Goal: Task Accomplishment & Management: Complete application form

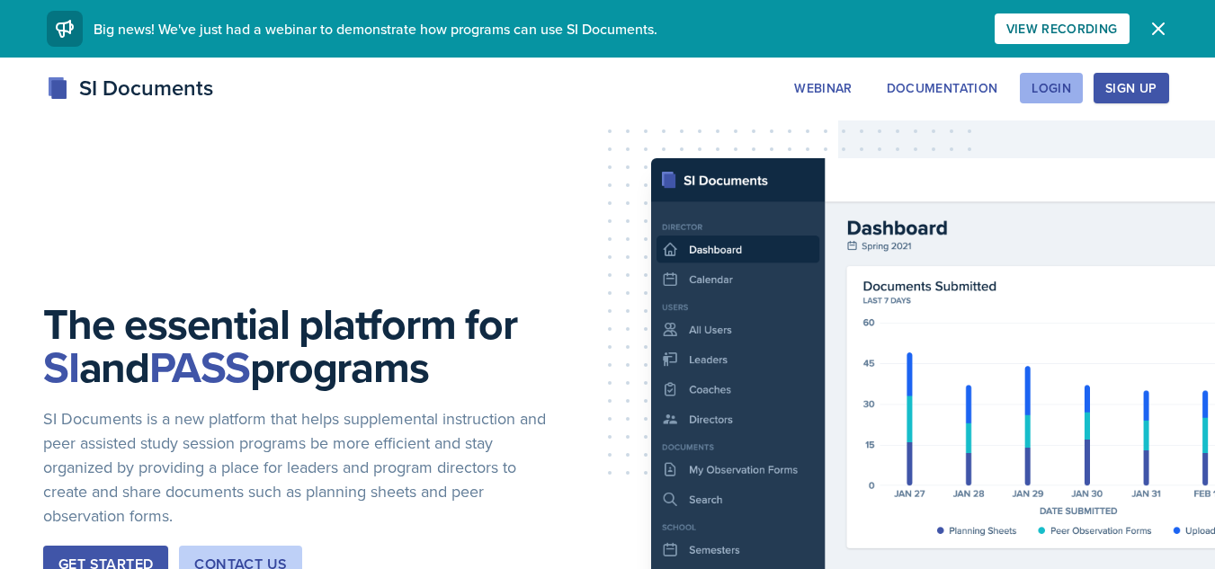
click at [1032, 92] on div "Login" at bounding box center [1052, 88] width 40 height 14
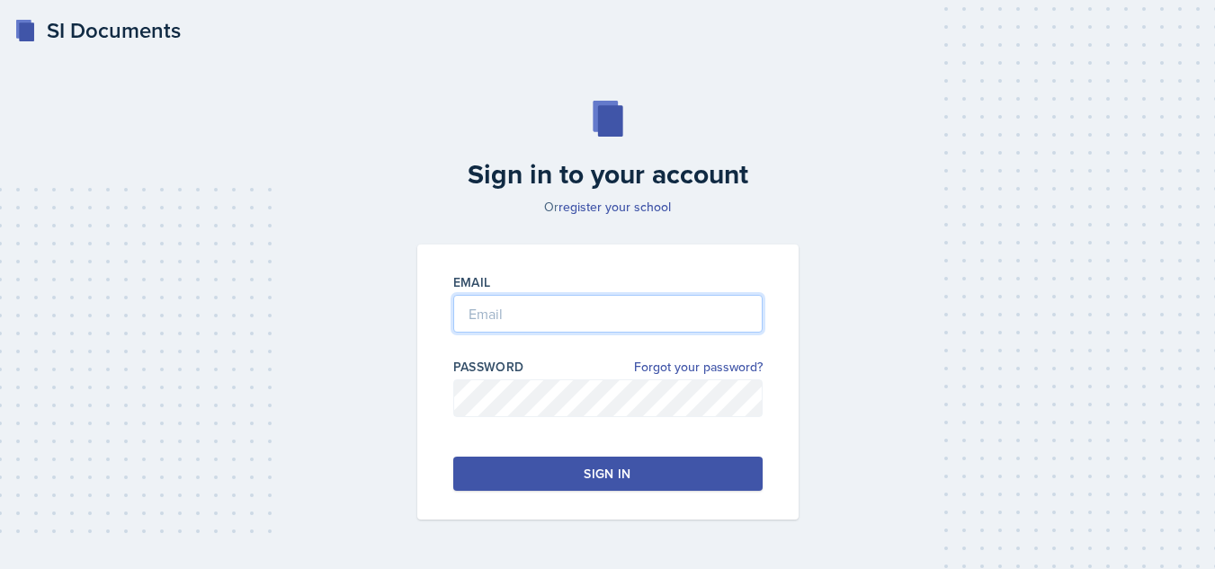
click at [666, 297] on input "email" at bounding box center [607, 314] width 309 height 38
type input "[EMAIL_ADDRESS][DOMAIN_NAME]"
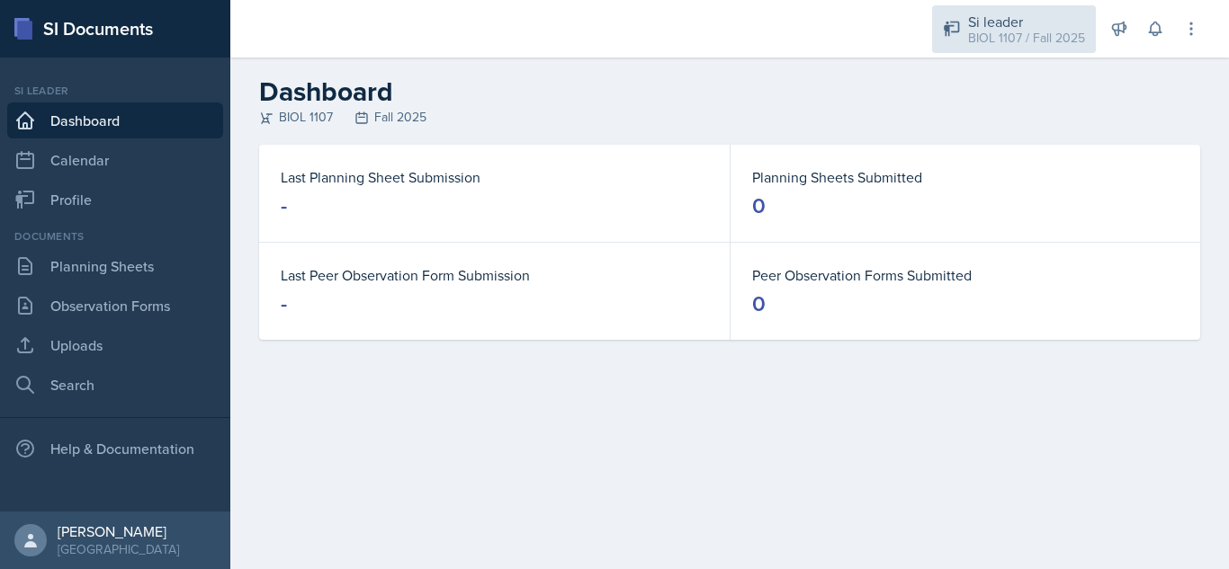
click at [1014, 46] on div "BIOL 1107 / Fall 2025" at bounding box center [1026, 38] width 117 height 19
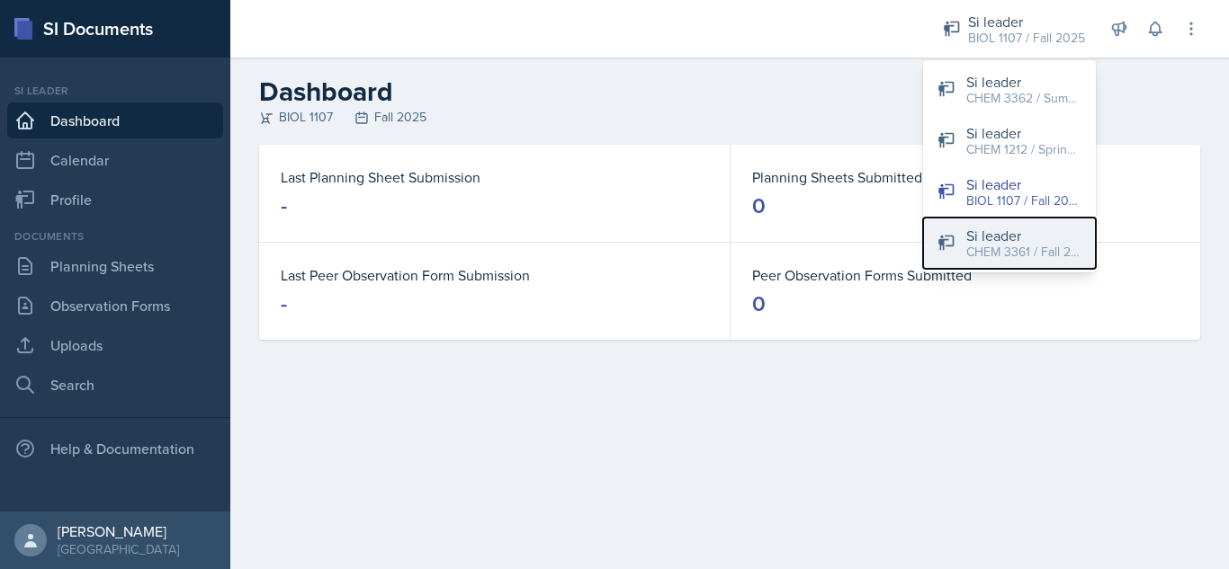
click at [1022, 252] on div "CHEM 3361 / Fall 2025" at bounding box center [1023, 252] width 115 height 19
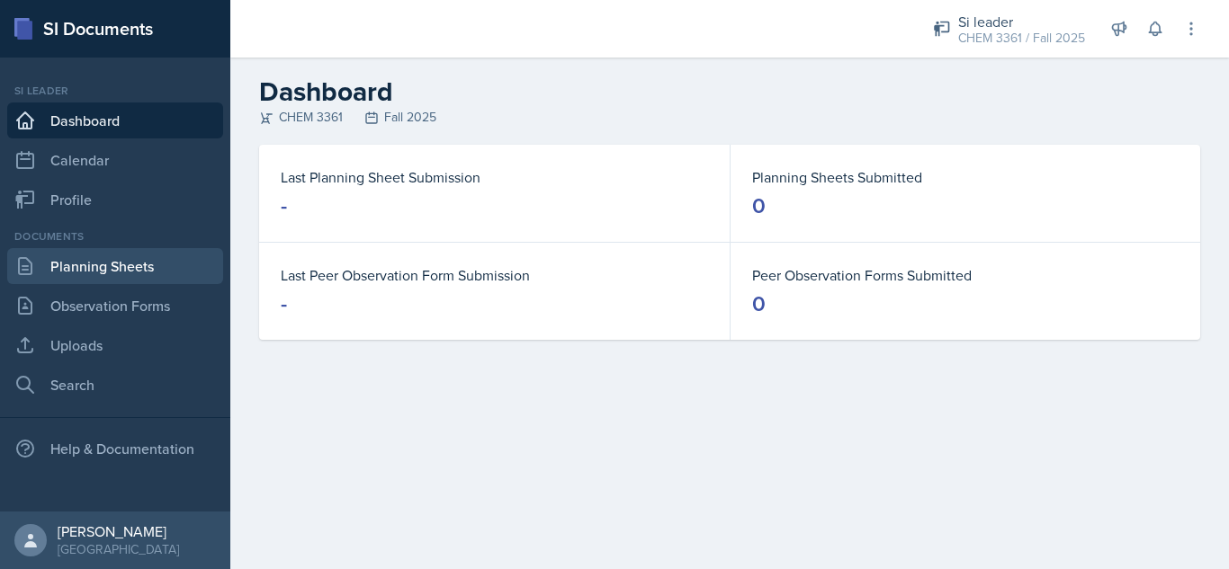
click at [114, 272] on link "Planning Sheets" at bounding box center [115, 266] width 216 height 36
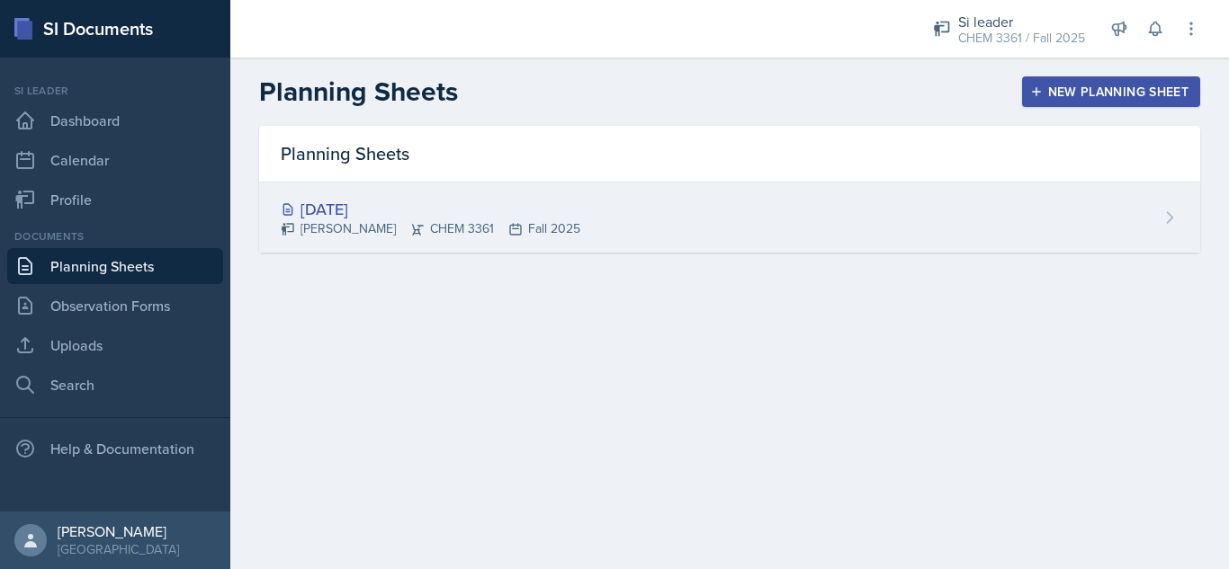
click at [410, 236] on icon at bounding box center [417, 229] width 14 height 14
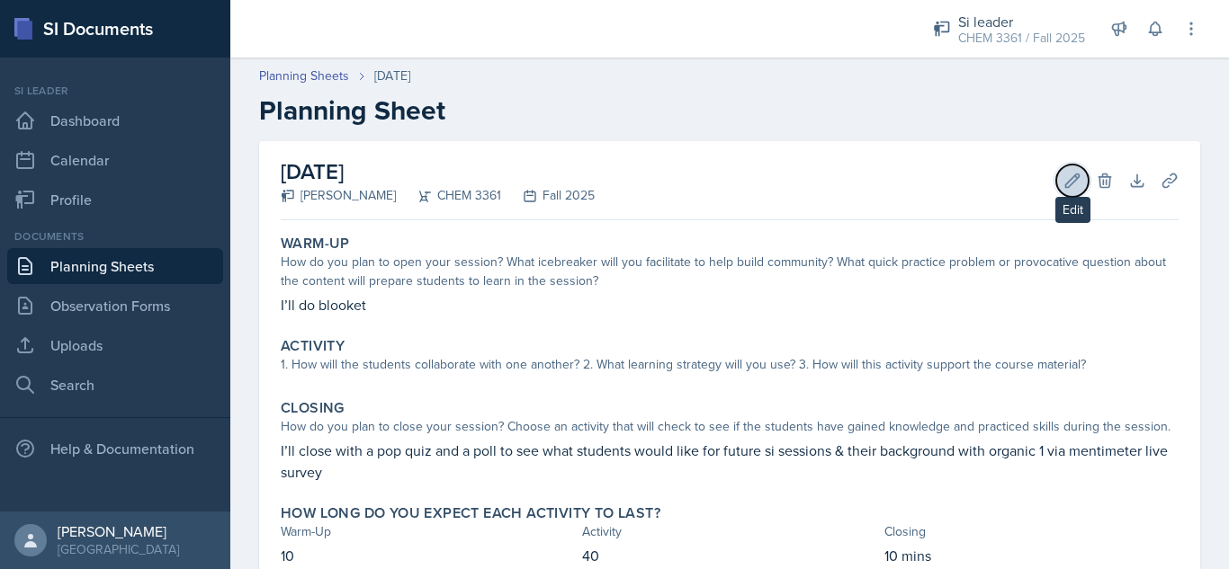
click at [1066, 180] on icon at bounding box center [1072, 180] width 13 height 13
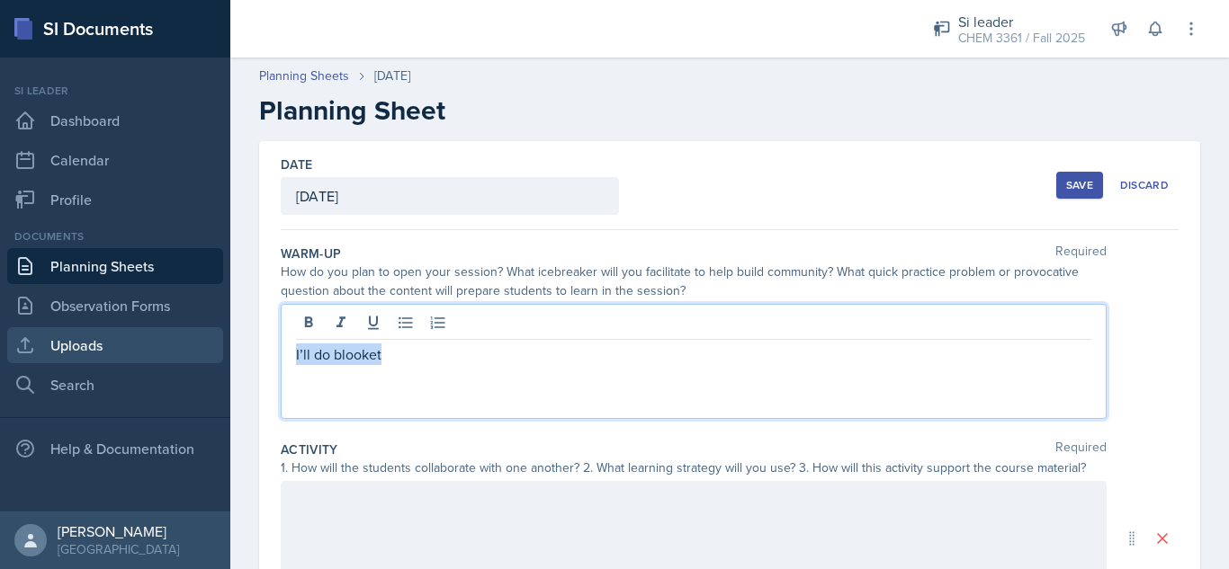
drag, startPoint x: 729, startPoint y: 327, endPoint x: 192, endPoint y: 352, distance: 538.4
click at [192, 352] on div "SI Documents Si leader Dashboard Calendar Profile Documents Planning Sheets Obs…" at bounding box center [614, 284] width 1229 height 569
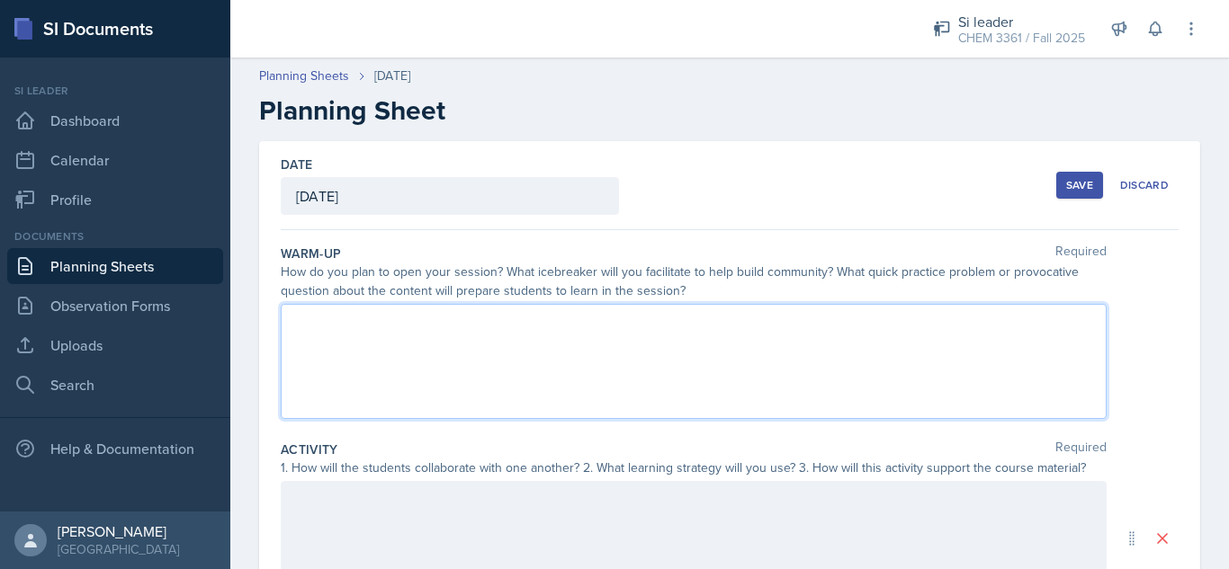
click at [427, 526] on div at bounding box center [694, 538] width 826 height 115
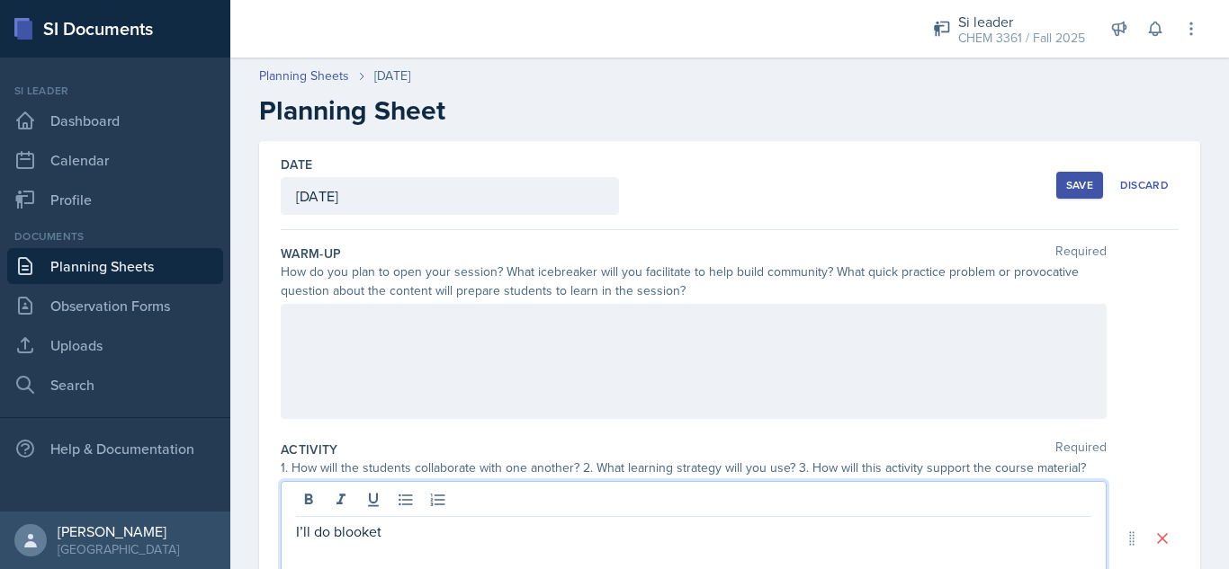
click at [341, 340] on div at bounding box center [694, 361] width 826 height 115
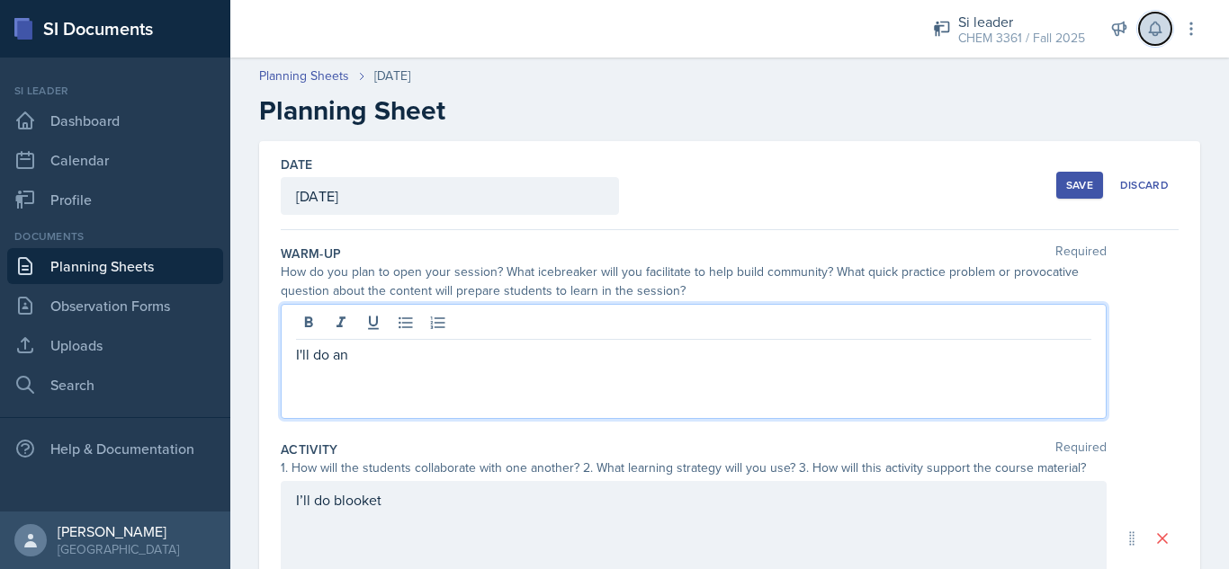
click at [1150, 34] on icon at bounding box center [1155, 29] width 18 height 18
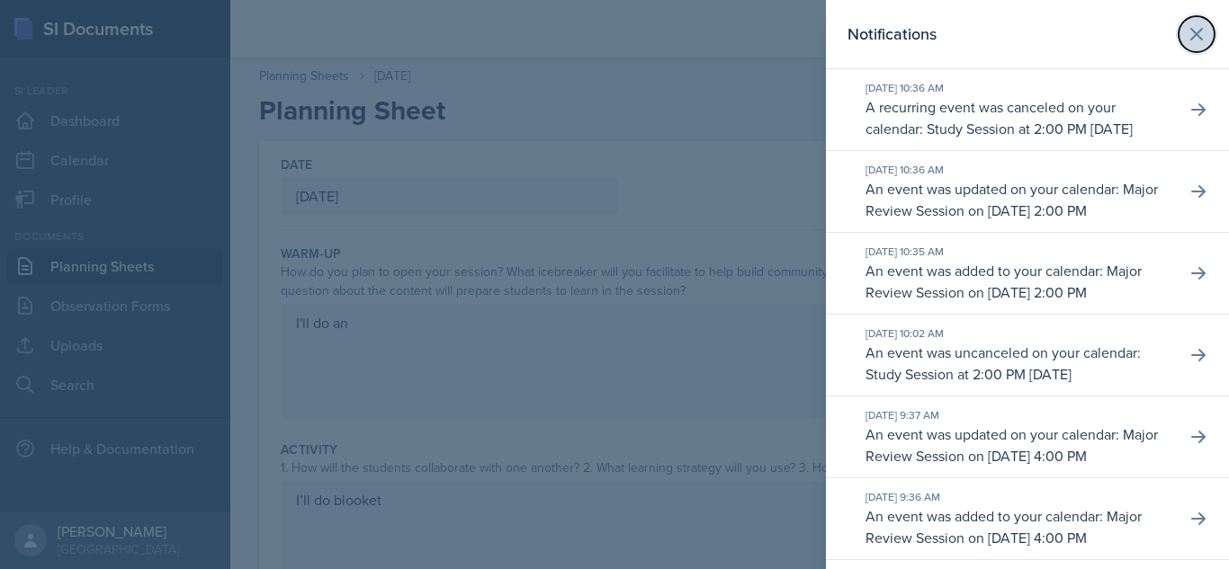
click at [1185, 40] on icon at bounding box center [1196, 34] width 22 height 22
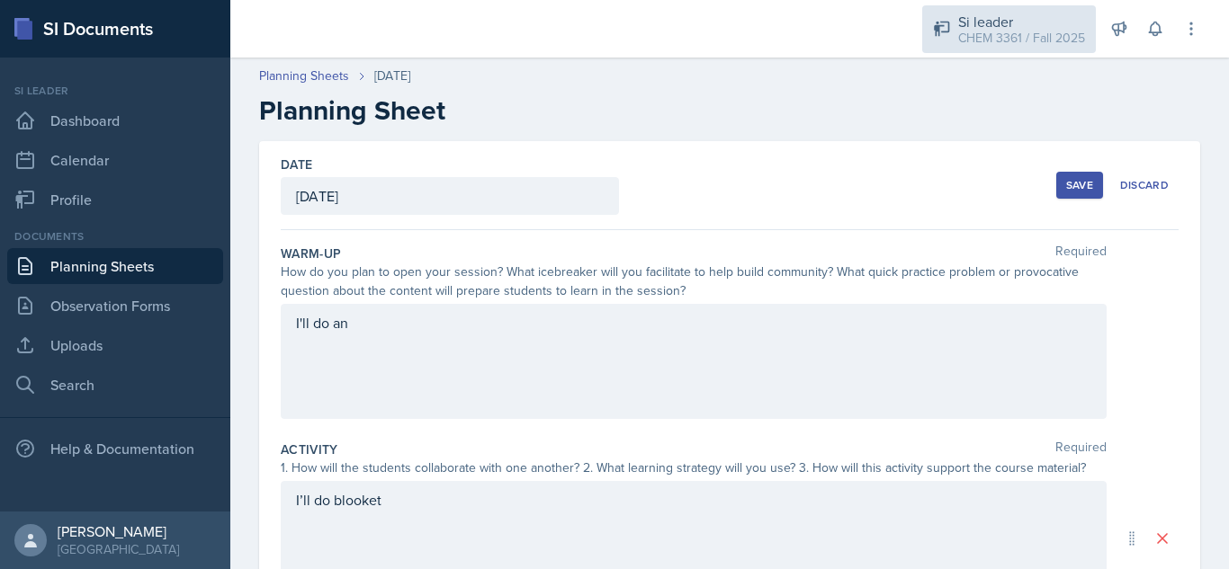
click at [1021, 21] on div "Si leader" at bounding box center [1021, 22] width 127 height 22
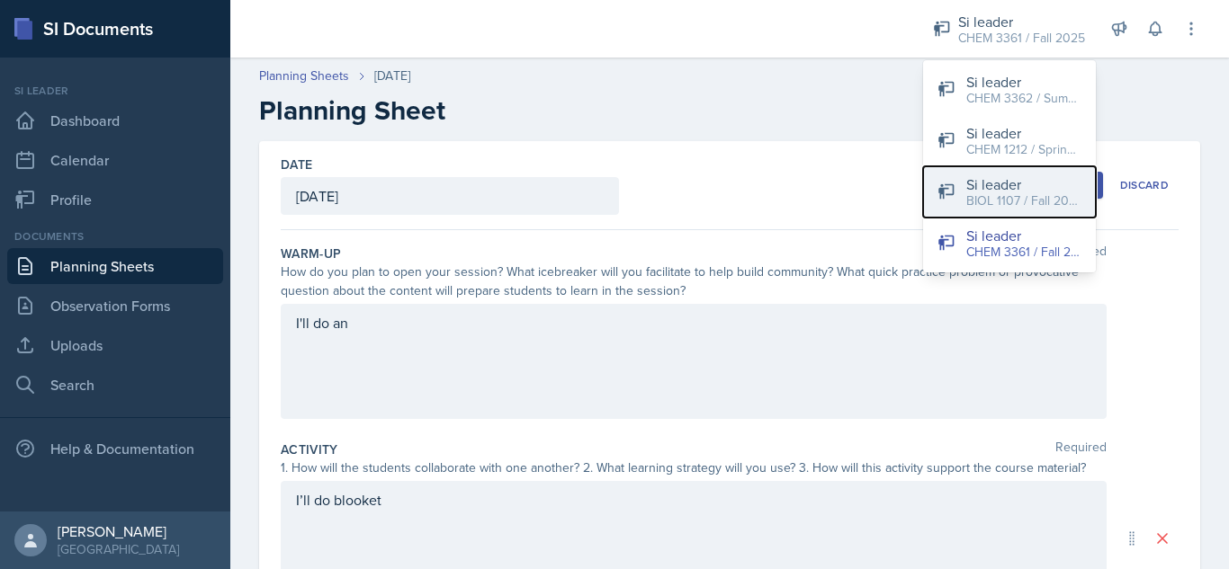
click at [996, 194] on div "BIOL 1107 / Fall 2025" at bounding box center [1023, 201] width 115 height 19
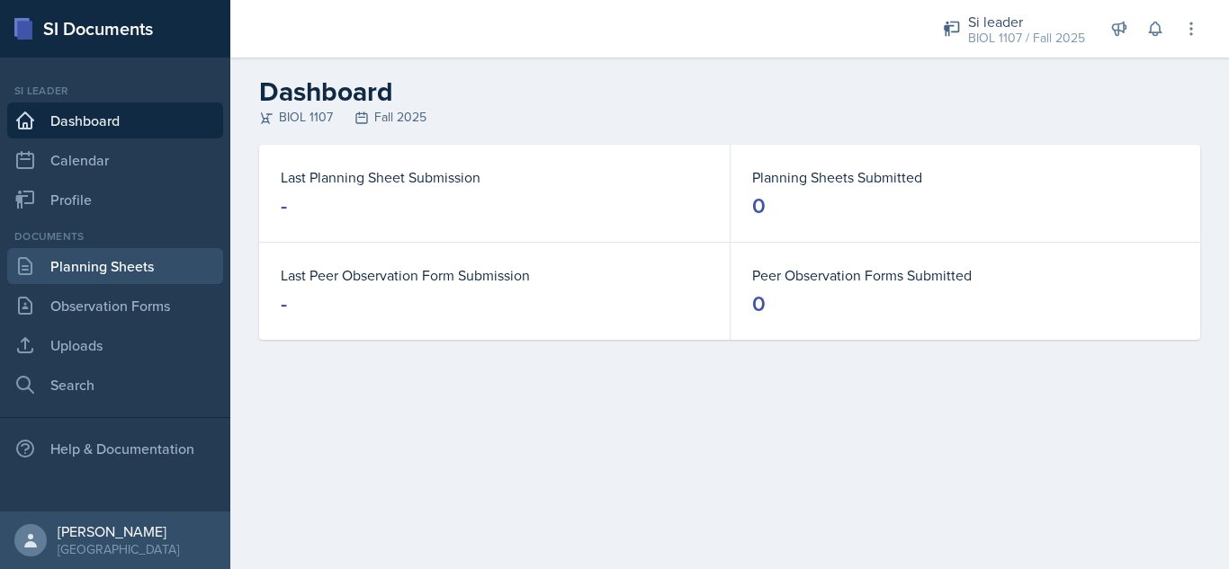
click at [125, 255] on link "Planning Sheets" at bounding box center [115, 266] width 216 height 36
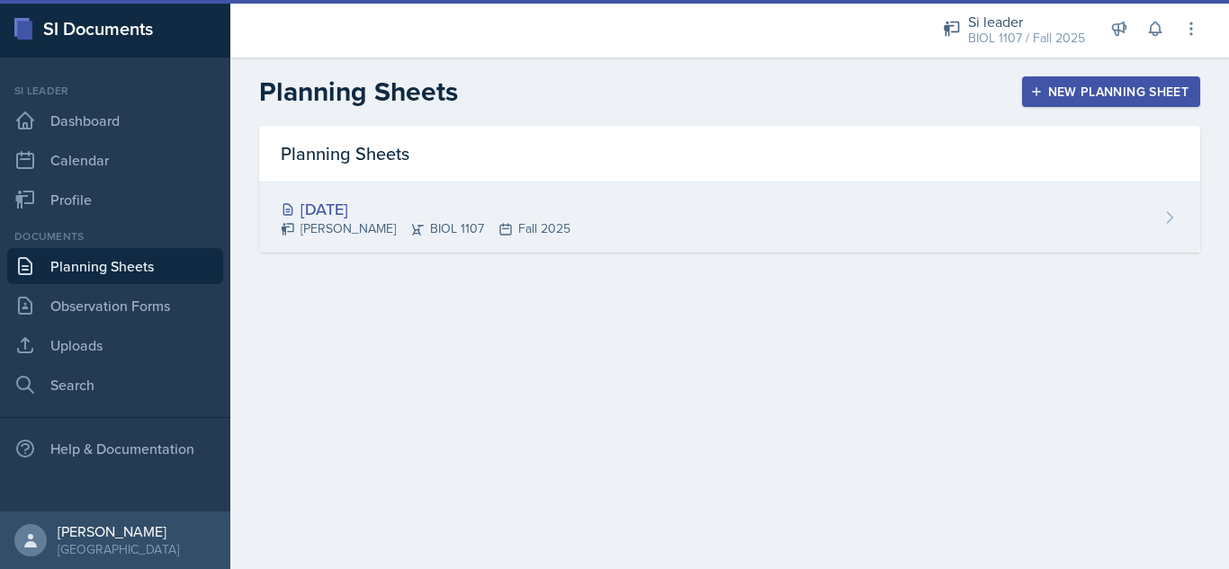
click at [356, 233] on div "[PERSON_NAME] BIOL 1107 Fall 2025" at bounding box center [426, 228] width 290 height 19
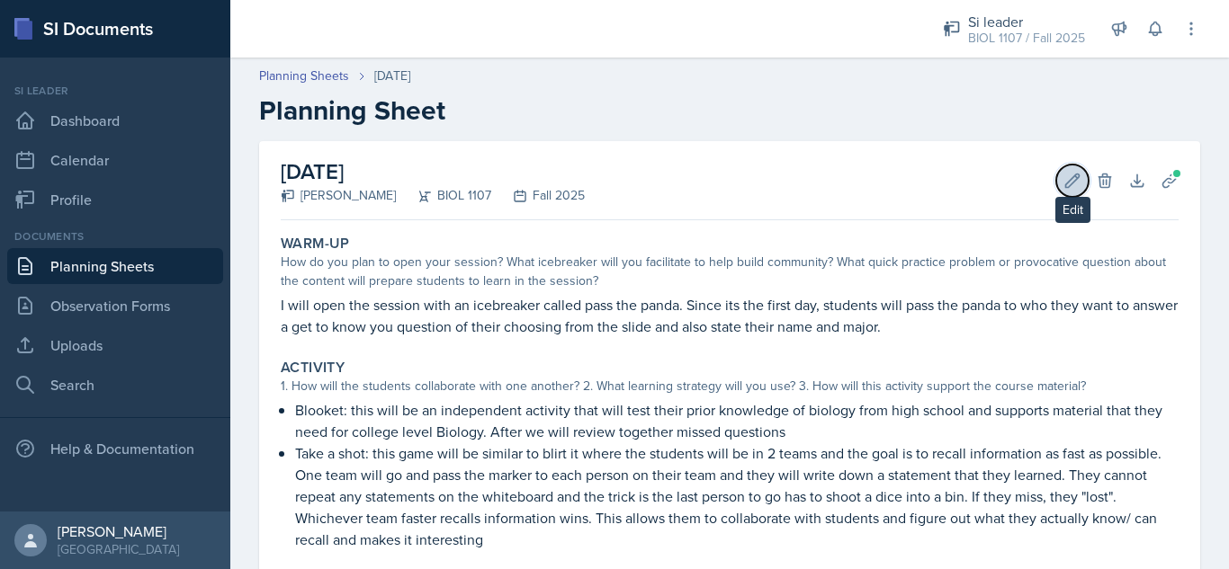
click at [1063, 181] on icon at bounding box center [1072, 181] width 18 height 18
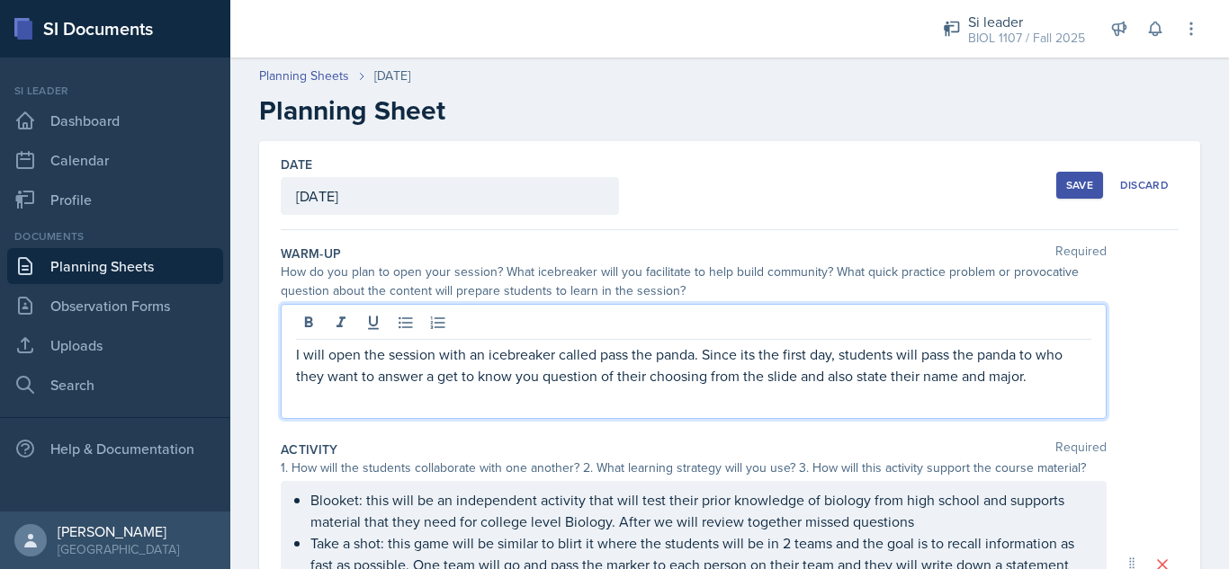
drag, startPoint x: 1048, startPoint y: 349, endPoint x: 807, endPoint y: 371, distance: 242.1
click at [807, 371] on p "I will open the session with an icebreaker called pass the panda. Since its the…" at bounding box center [693, 365] width 795 height 43
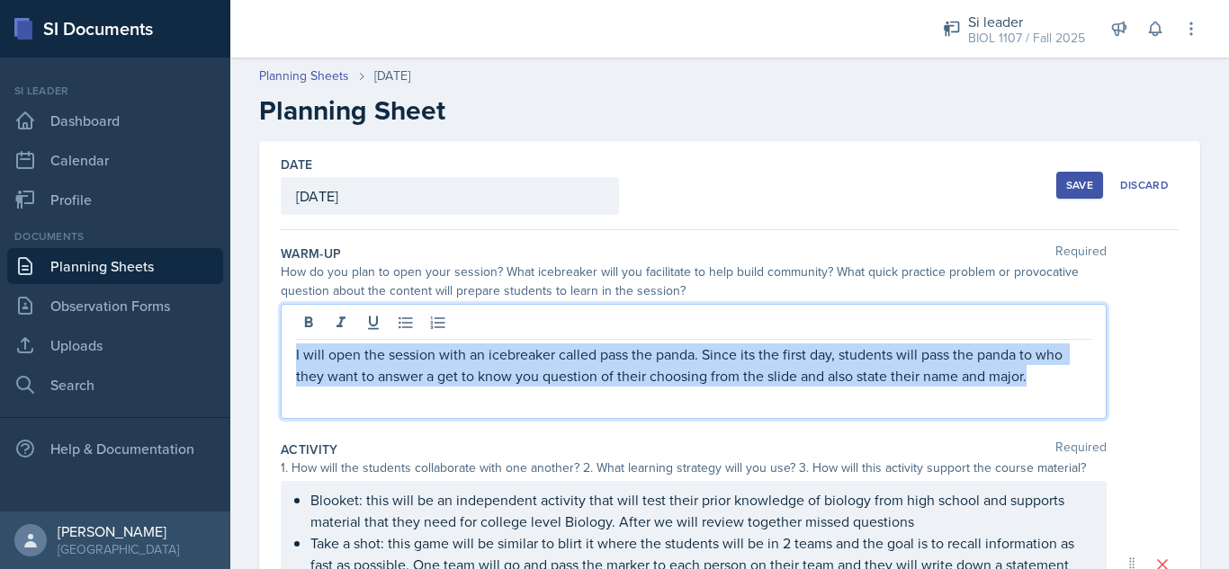
drag, startPoint x: 1042, startPoint y: 376, endPoint x: 228, endPoint y: 305, distance: 817.9
click at [228, 305] on div "SI Documents Si leader Dashboard Calendar Profile Documents Planning Sheets Obs…" at bounding box center [614, 284] width 1229 height 569
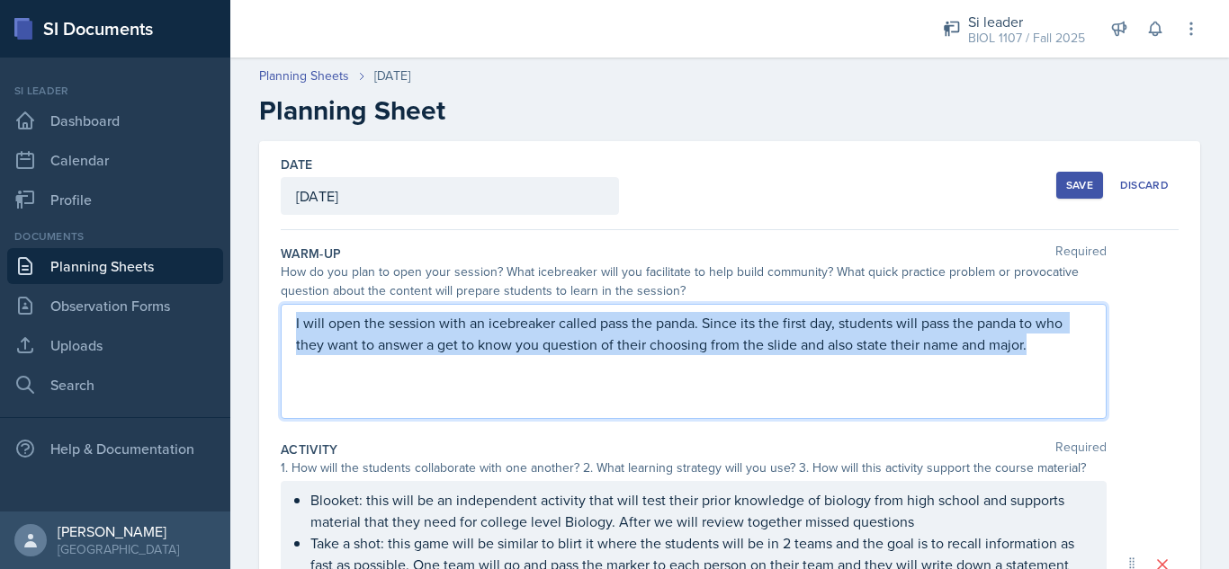
copy p "I will open the session with an icebreaker called pass the panda. Since its the…"
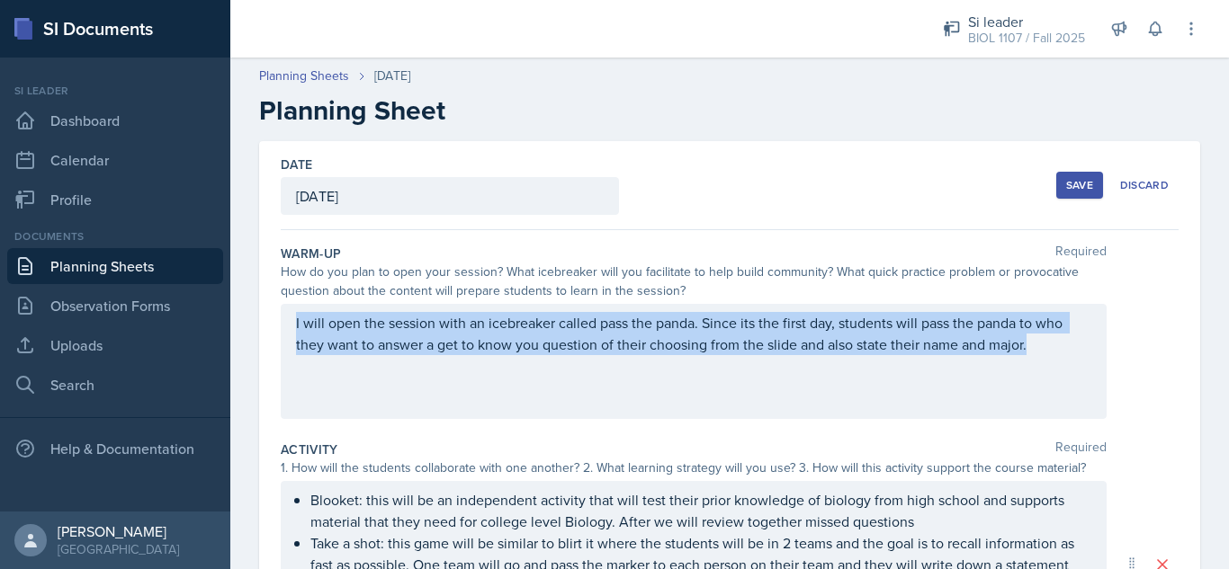
click at [1066, 189] on div "Save" at bounding box center [1079, 185] width 27 height 14
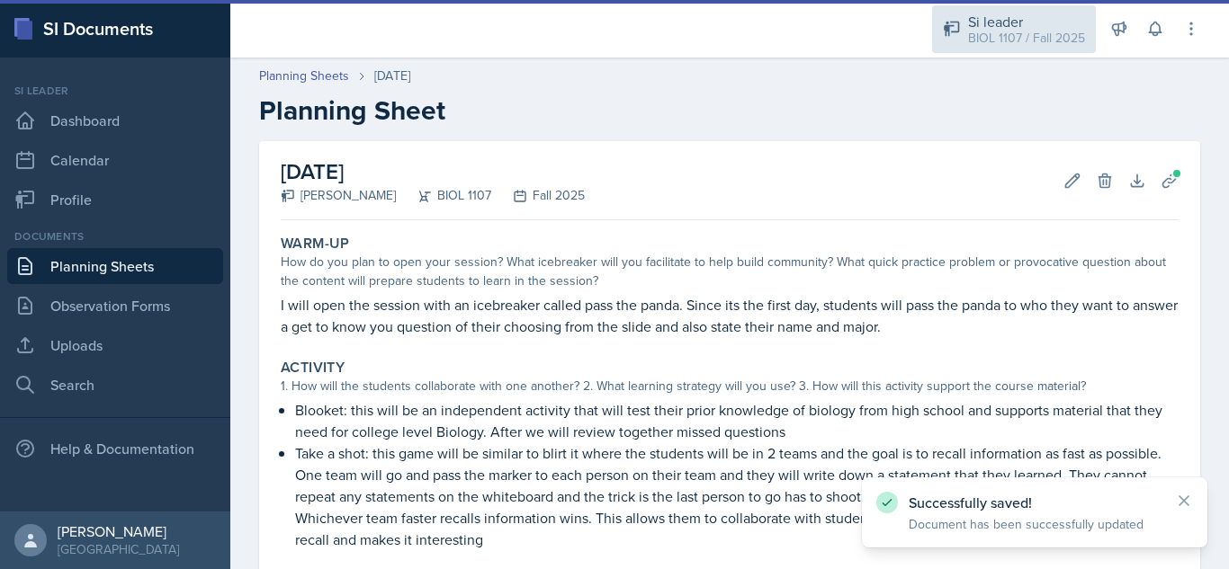
click at [1024, 34] on div "BIOL 1107 / Fall 2025" at bounding box center [1026, 38] width 117 height 19
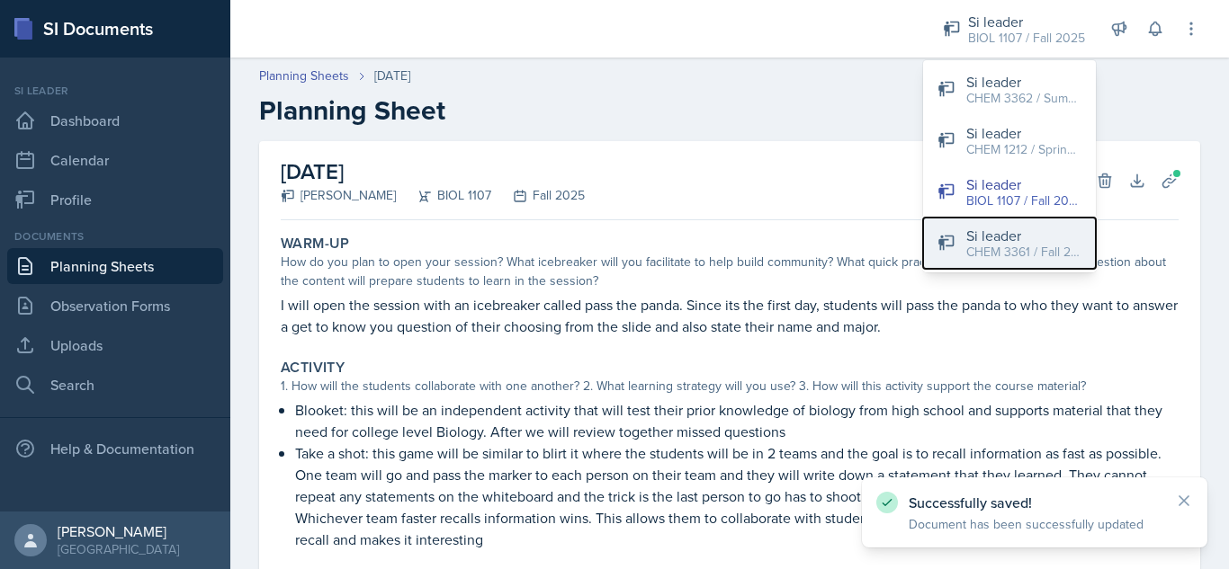
click at [1033, 259] on div "CHEM 3361 / Fall 2025" at bounding box center [1023, 252] width 115 height 19
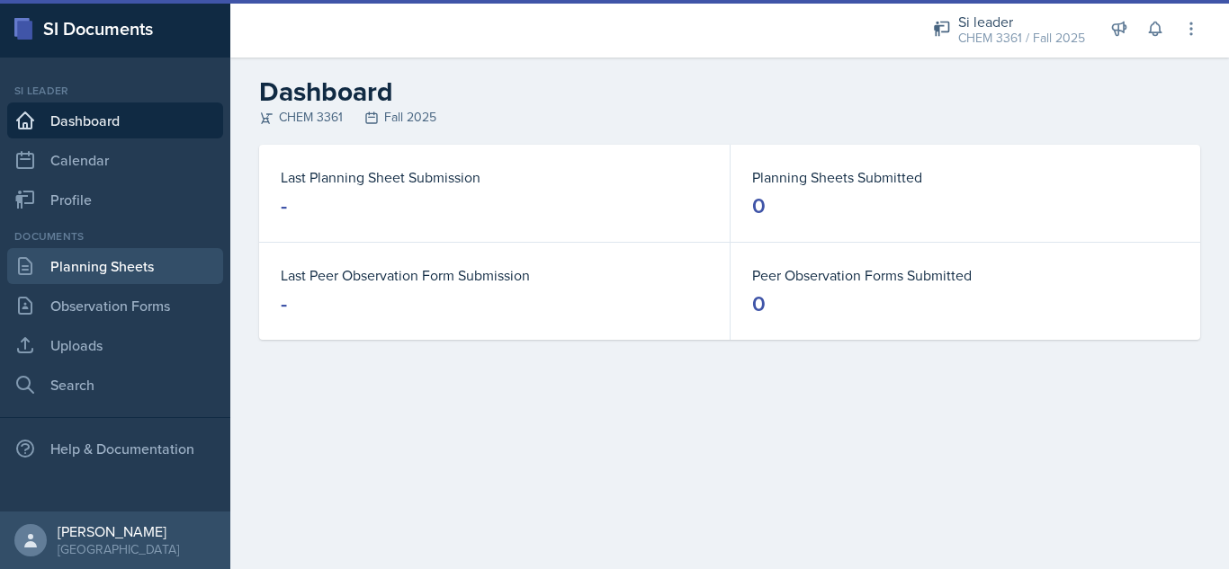
click at [139, 265] on link "Planning Sheets" at bounding box center [115, 266] width 216 height 36
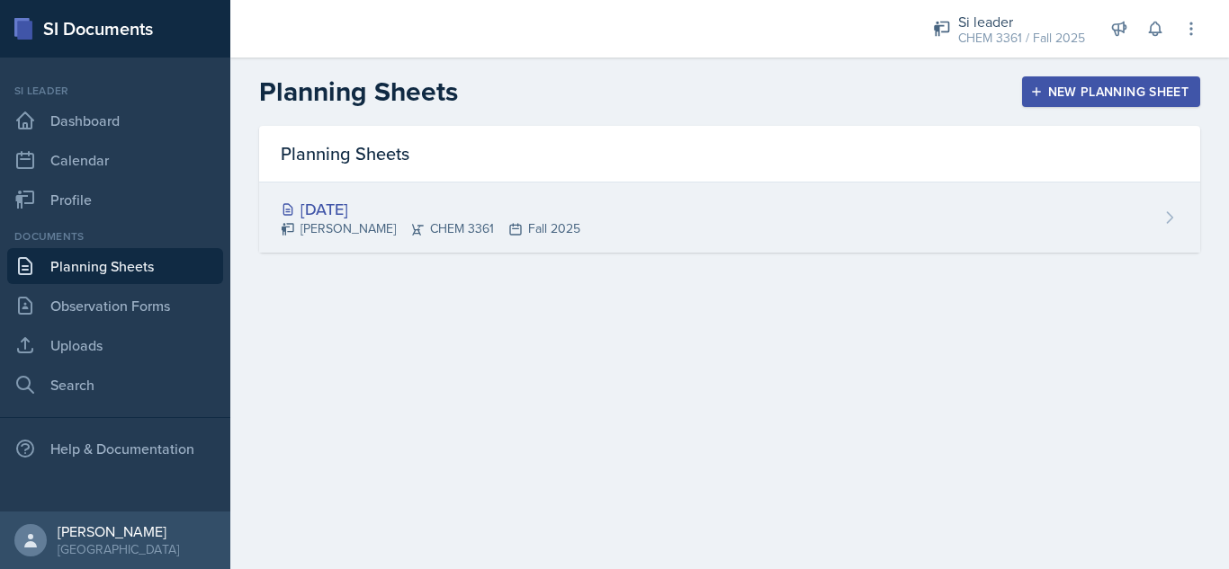
click at [366, 219] on div "[DATE]" at bounding box center [430, 209] width 299 height 24
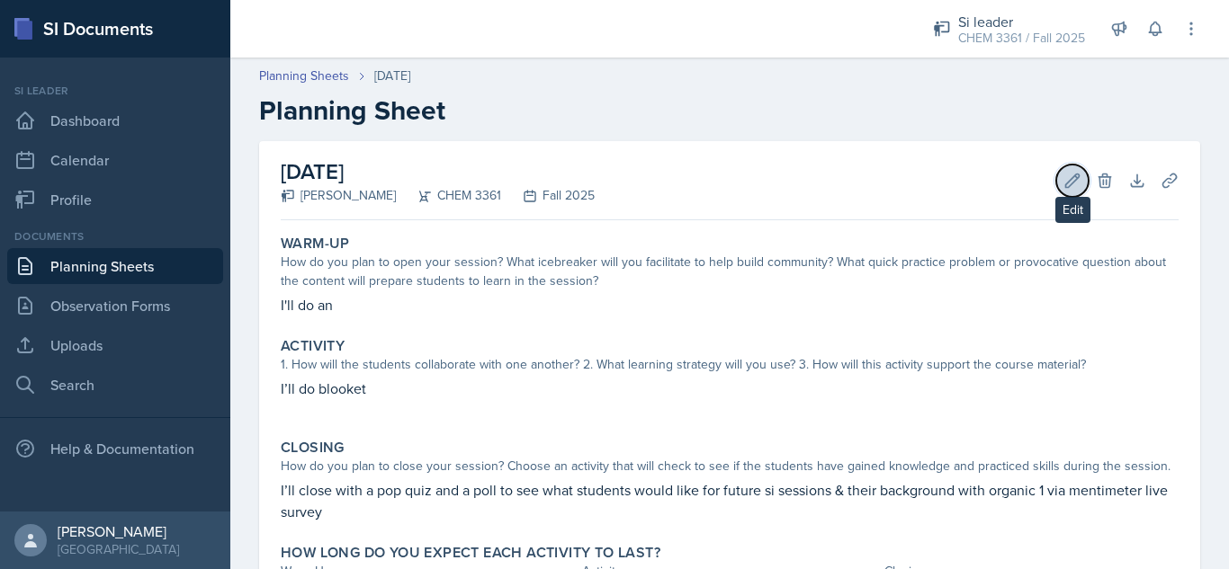
click at [1066, 183] on icon at bounding box center [1072, 180] width 13 height 13
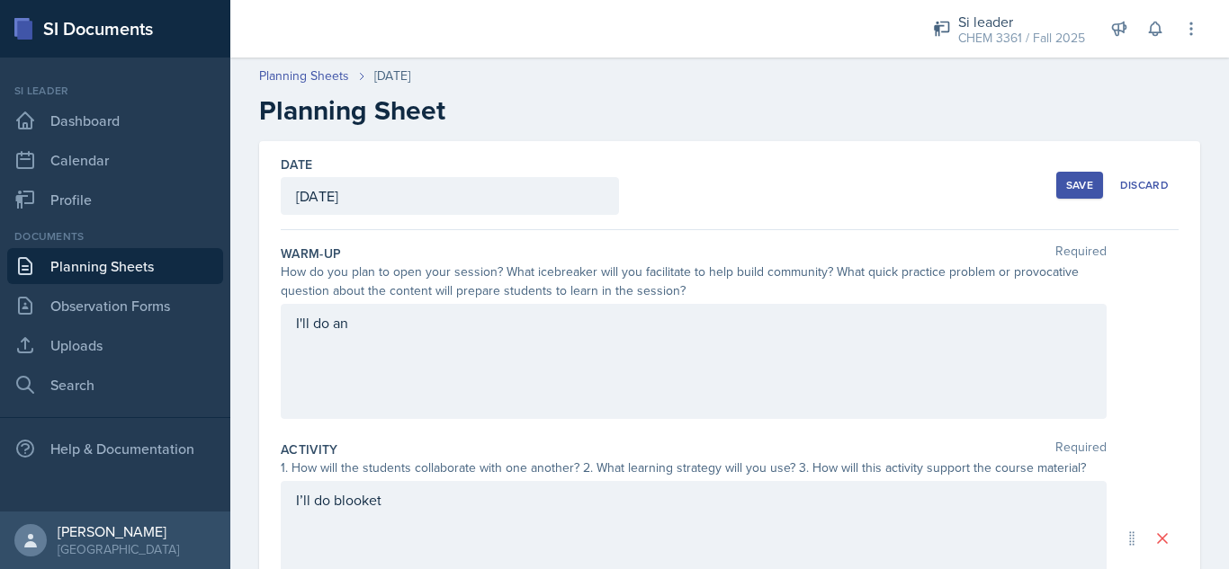
click at [752, 341] on div "I'll do an" at bounding box center [694, 361] width 826 height 115
click at [732, 336] on div at bounding box center [693, 325] width 795 height 30
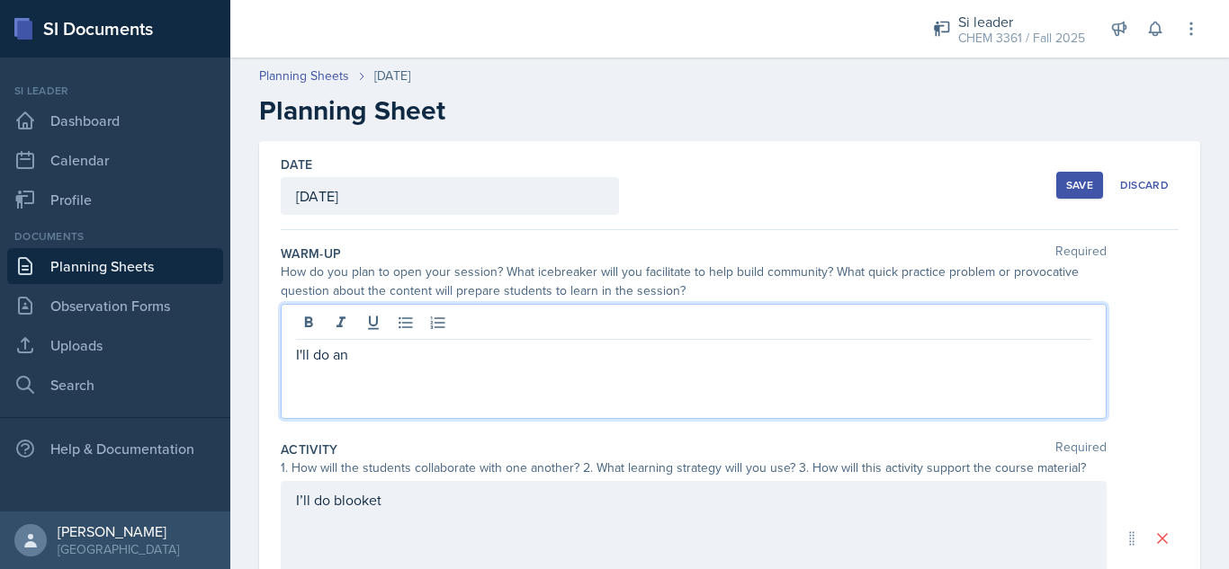
click at [733, 352] on p "I'll do an" at bounding box center [693, 355] width 795 height 22
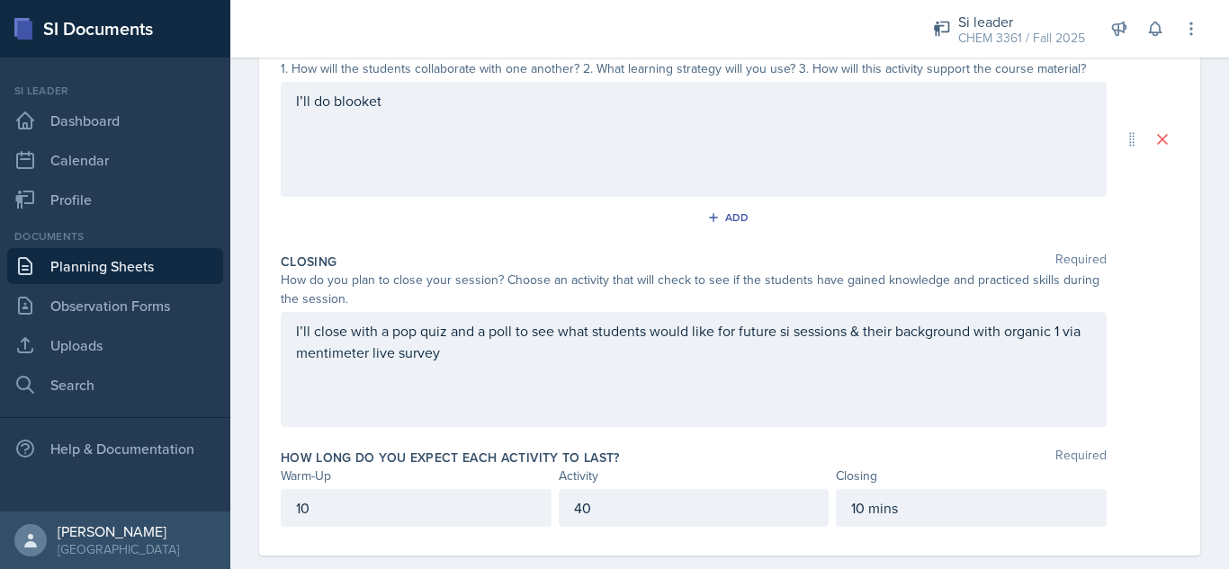
scroll to position [401, 0]
click at [446, 334] on div "I’ll close with a pop quiz and a poll to see what students would like for futur…" at bounding box center [694, 367] width 826 height 115
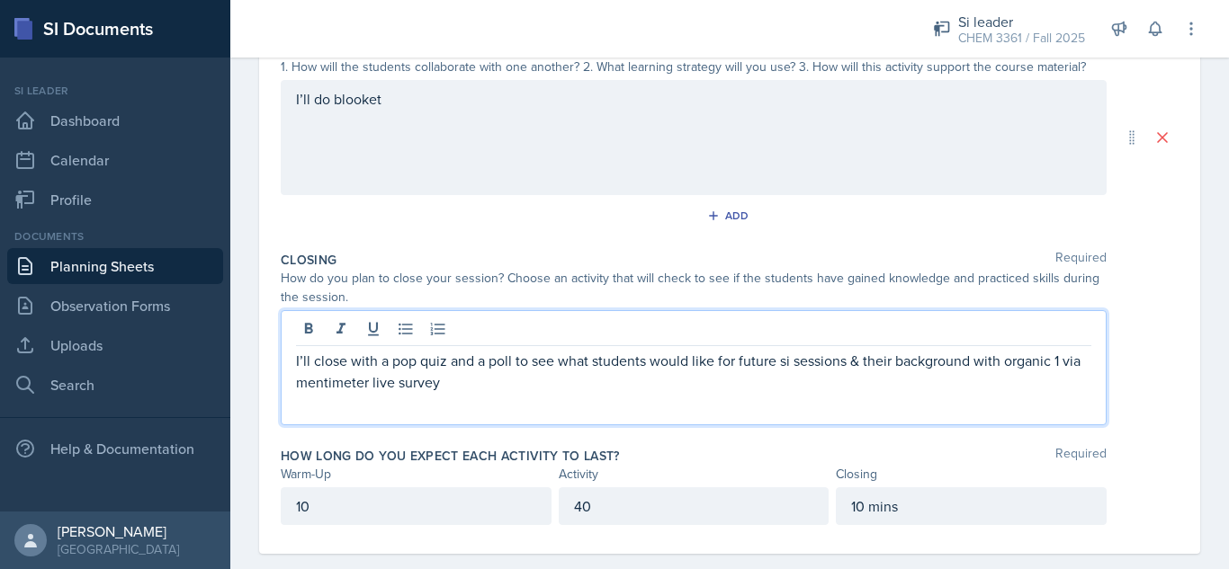
click at [445, 360] on p "I’ll close with a pop quiz and a poll to see what students would like for futur…" at bounding box center [693, 371] width 795 height 43
click at [578, 367] on p "I’ll close with a pop quiz on quizziz and a poll to see what students would lik…" at bounding box center [693, 371] width 795 height 43
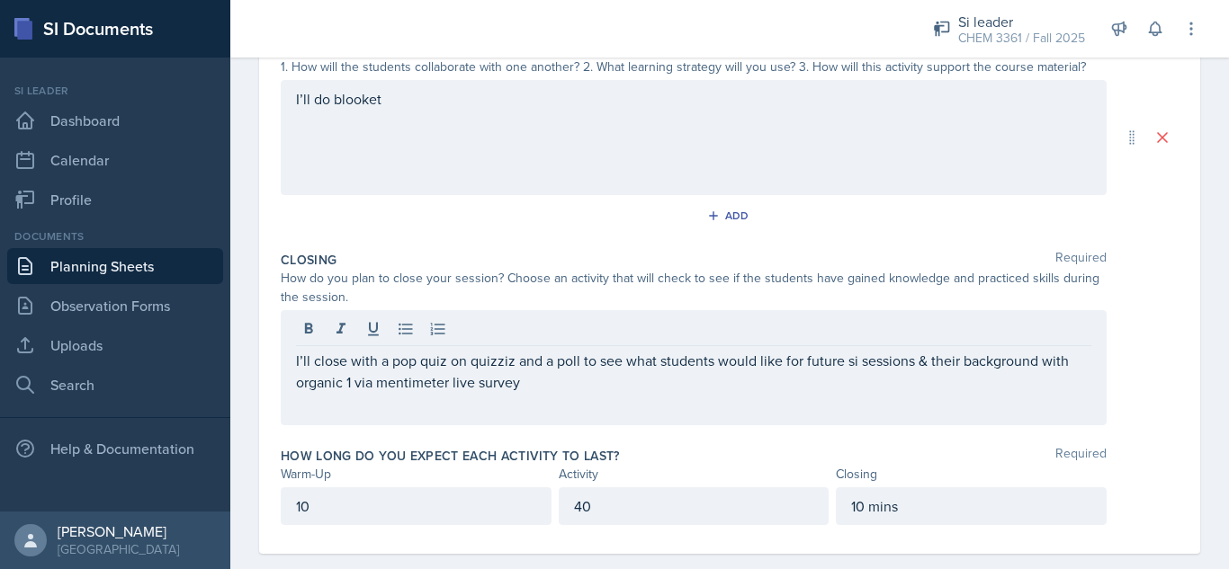
click at [666, 398] on div "I’ll close with a pop quiz on quizziz and a poll to see what students would lik…" at bounding box center [694, 367] width 826 height 115
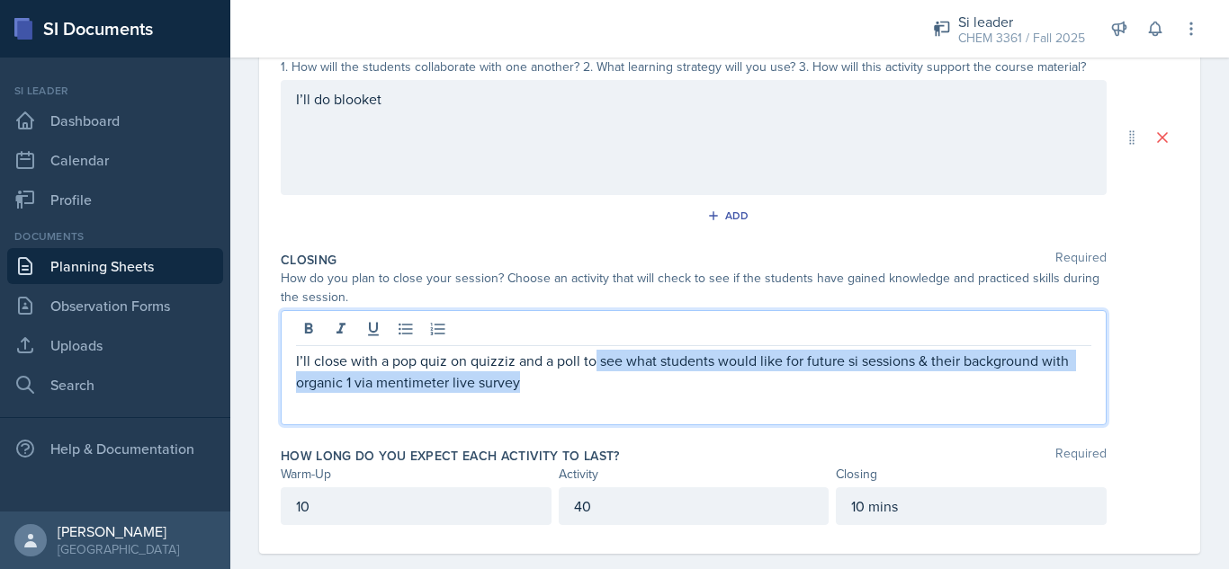
drag, startPoint x: 660, startPoint y: 390, endPoint x: 594, endPoint y: 366, distance: 70.8
click at [594, 366] on p "I’ll close with a pop quiz on quizziz and a poll to see what students would lik…" at bounding box center [693, 371] width 795 height 43
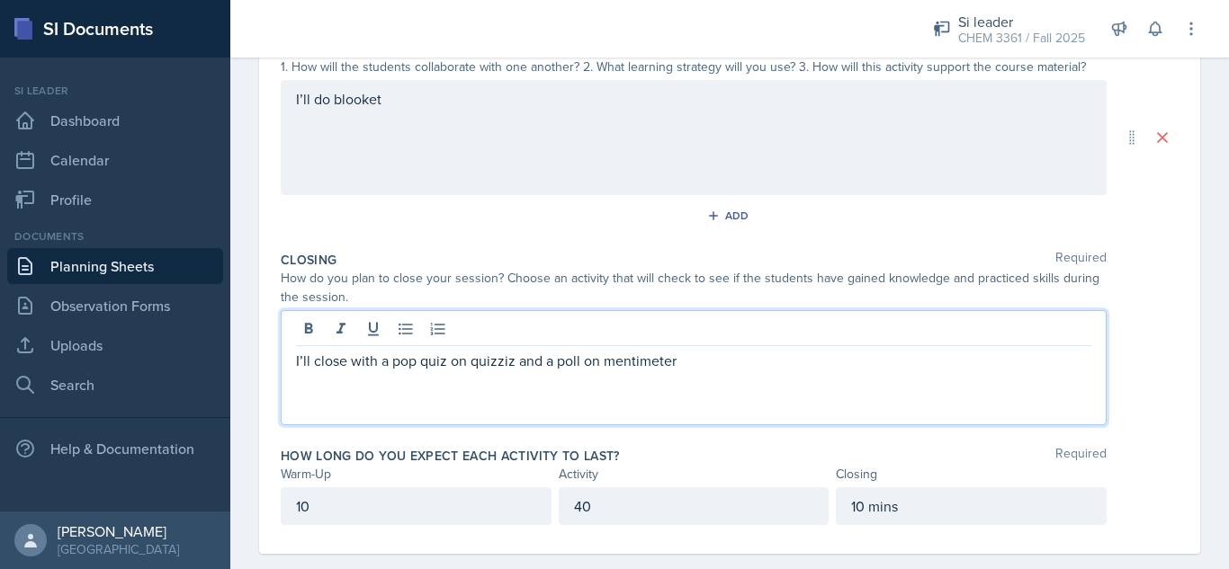
drag, startPoint x: 487, startPoint y: 359, endPoint x: 526, endPoint y: 428, distance: 79.3
click at [526, 428] on div "Closing Required How do you plan to close your session? Choose an activity that…" at bounding box center [730, 342] width 898 height 196
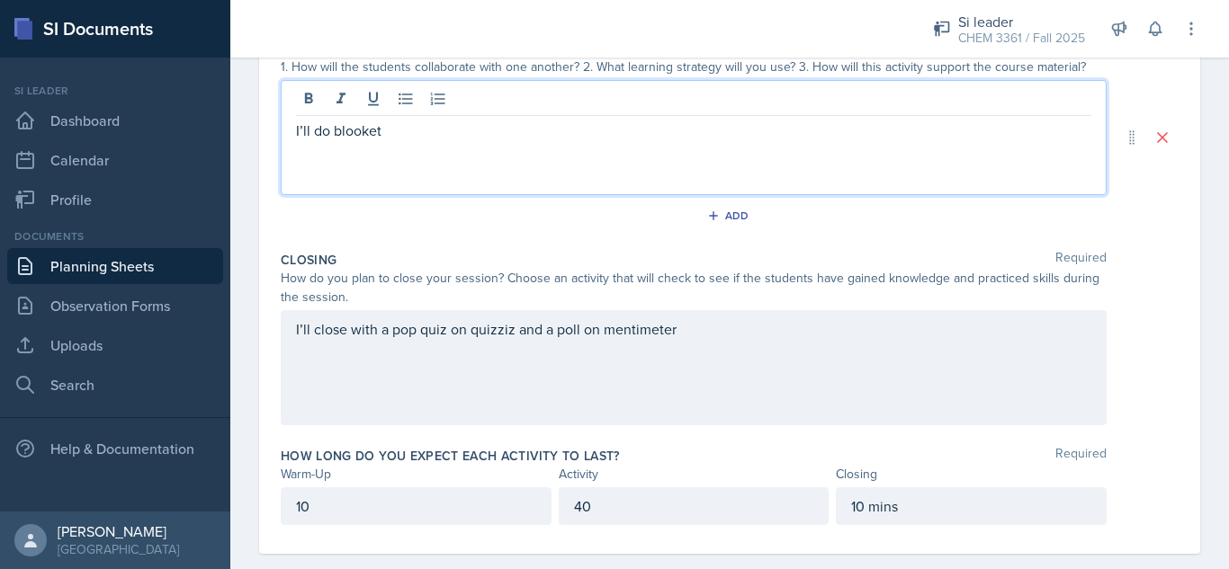
click at [598, 94] on div "I’ll do blooket" at bounding box center [694, 137] width 826 height 115
click at [514, 129] on p "I’ll do blooket" at bounding box center [693, 131] width 795 height 22
click at [861, 131] on p "I'll review lest week's material on electron cloud geometry, hybridizatioin" at bounding box center [693, 131] width 795 height 22
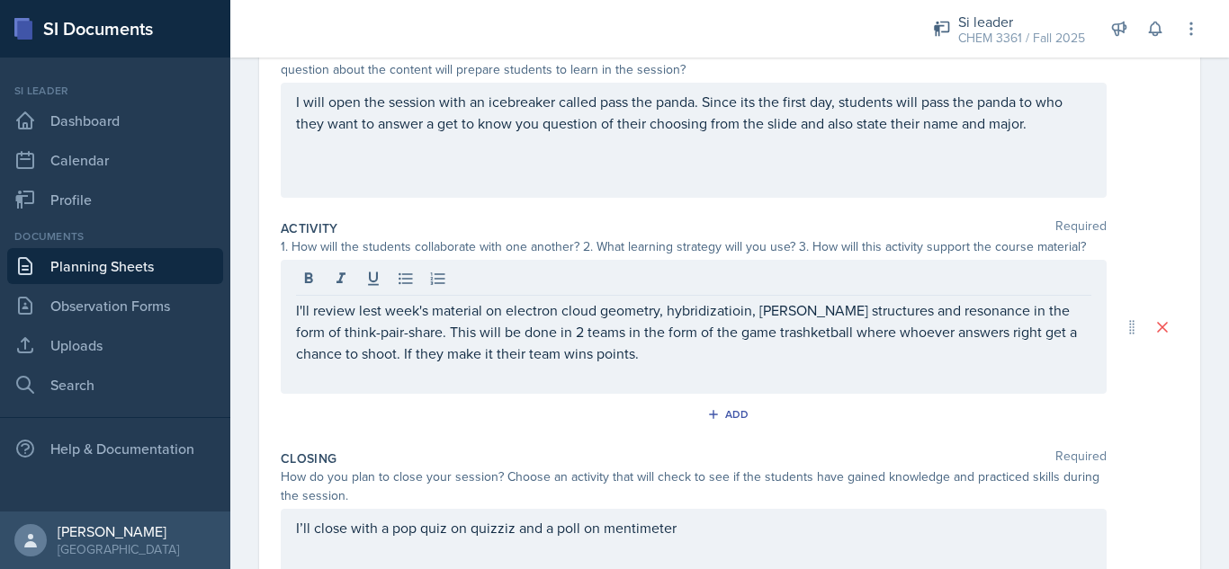
scroll to position [219, 0]
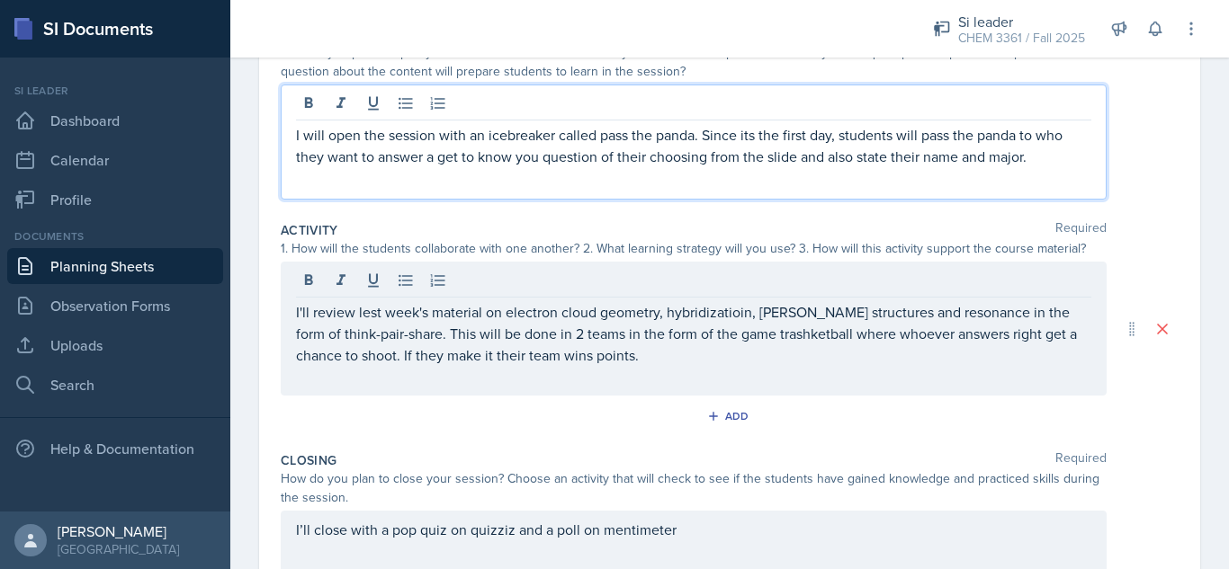
click at [1068, 130] on p "I will open the session with an icebreaker called pass the panda. Since its the…" at bounding box center [693, 145] width 795 height 43
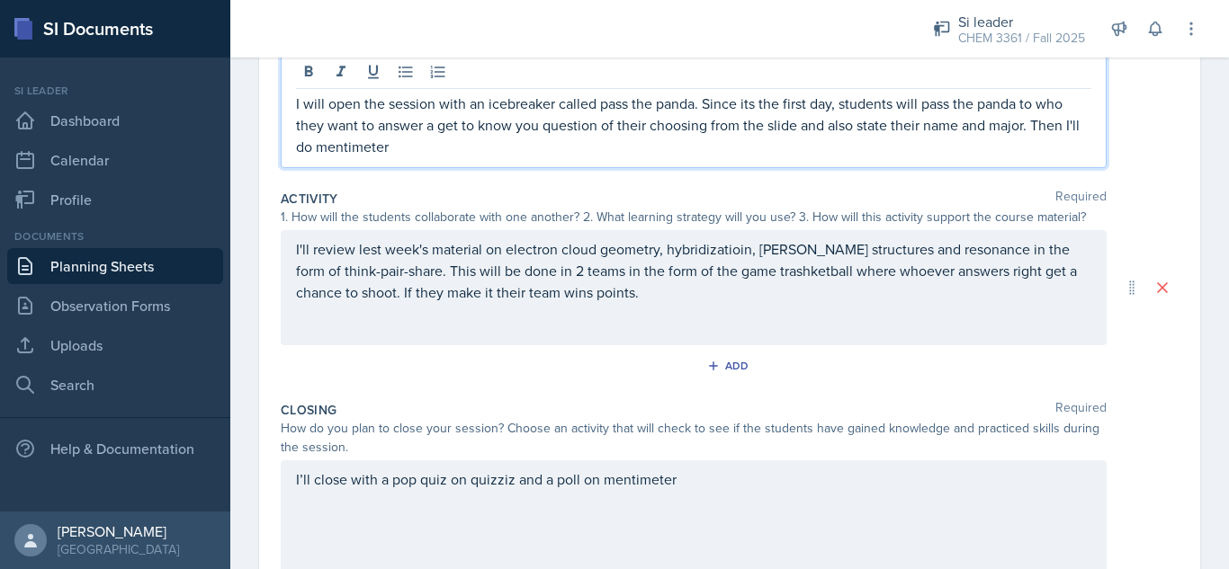
click at [719, 480] on div "I’ll close with a pop quiz on quizziz and a poll on mentimeter" at bounding box center [694, 517] width 826 height 115
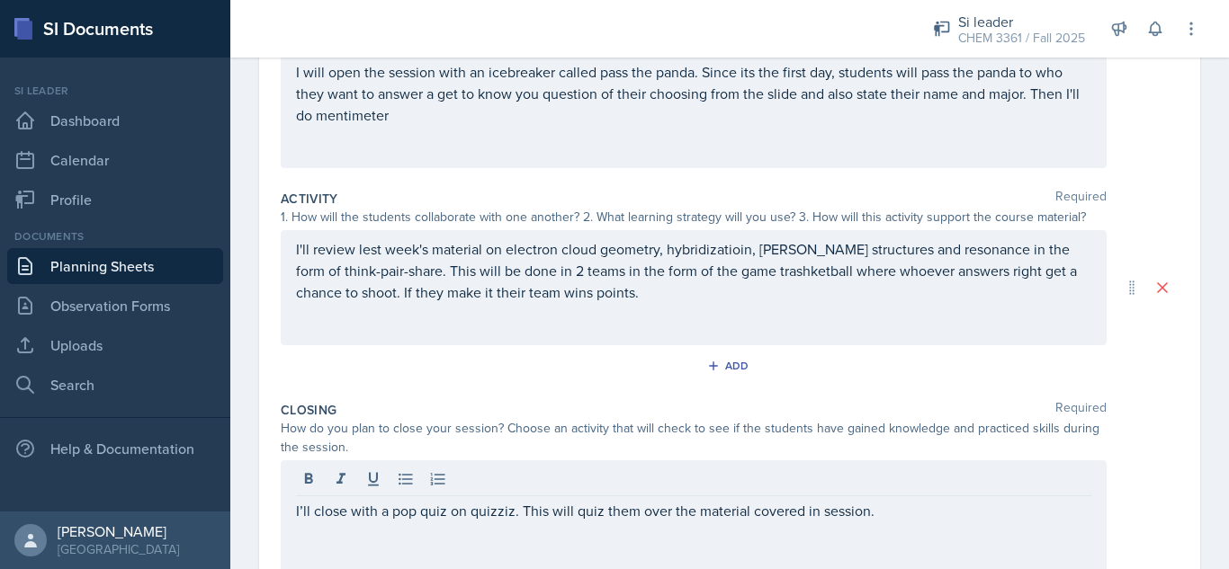
drag, startPoint x: 1213, startPoint y: 353, endPoint x: 1209, endPoint y: 284, distance: 68.5
click at [1209, 284] on div "Date [DATE] [DATE] 27 28 29 30 31 1 2 3 4 5 6 7 8 9 10 11 12 13 14 15 16 17 18 …" at bounding box center [729, 318] width 998 height 857
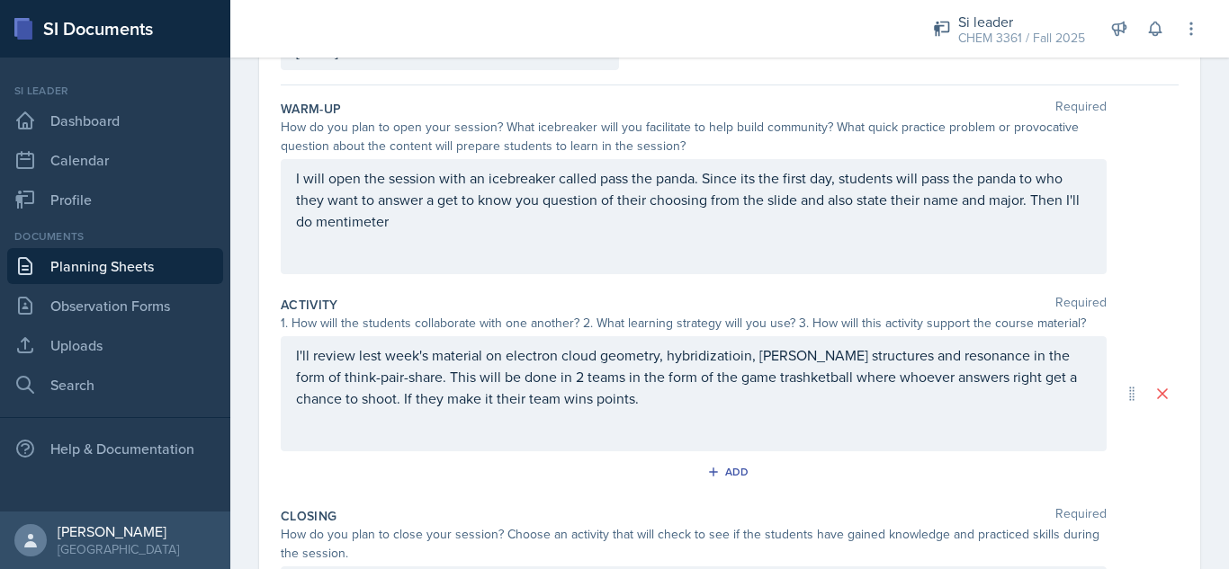
scroll to position [92, 0]
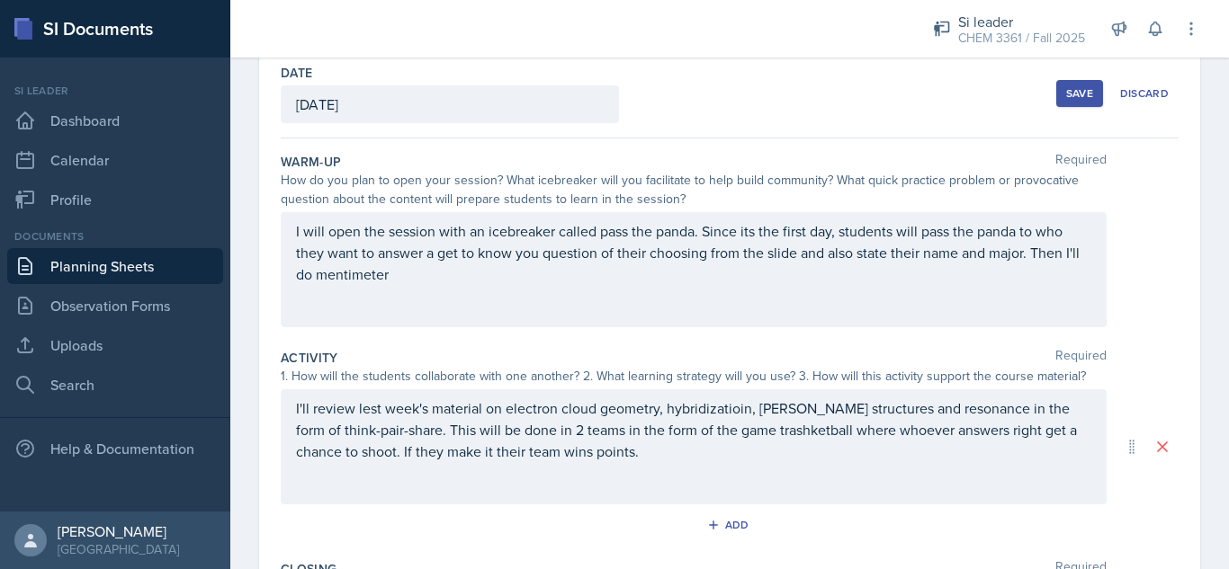
click at [1068, 95] on div "Save" at bounding box center [1079, 93] width 27 height 14
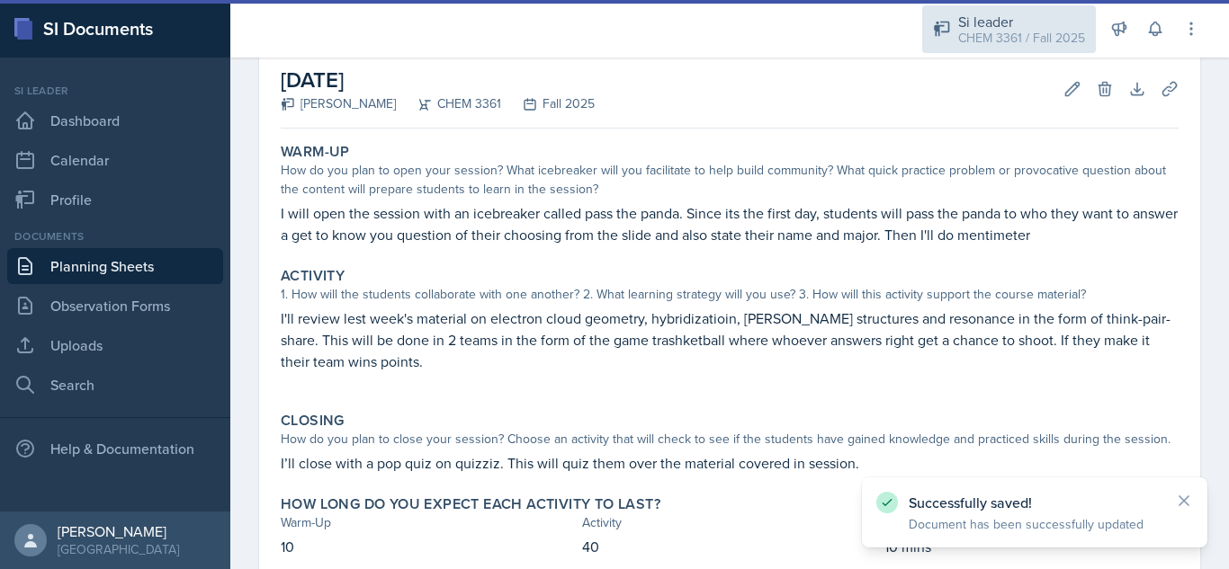
scroll to position [99, 0]
